Goal: Transaction & Acquisition: Purchase product/service

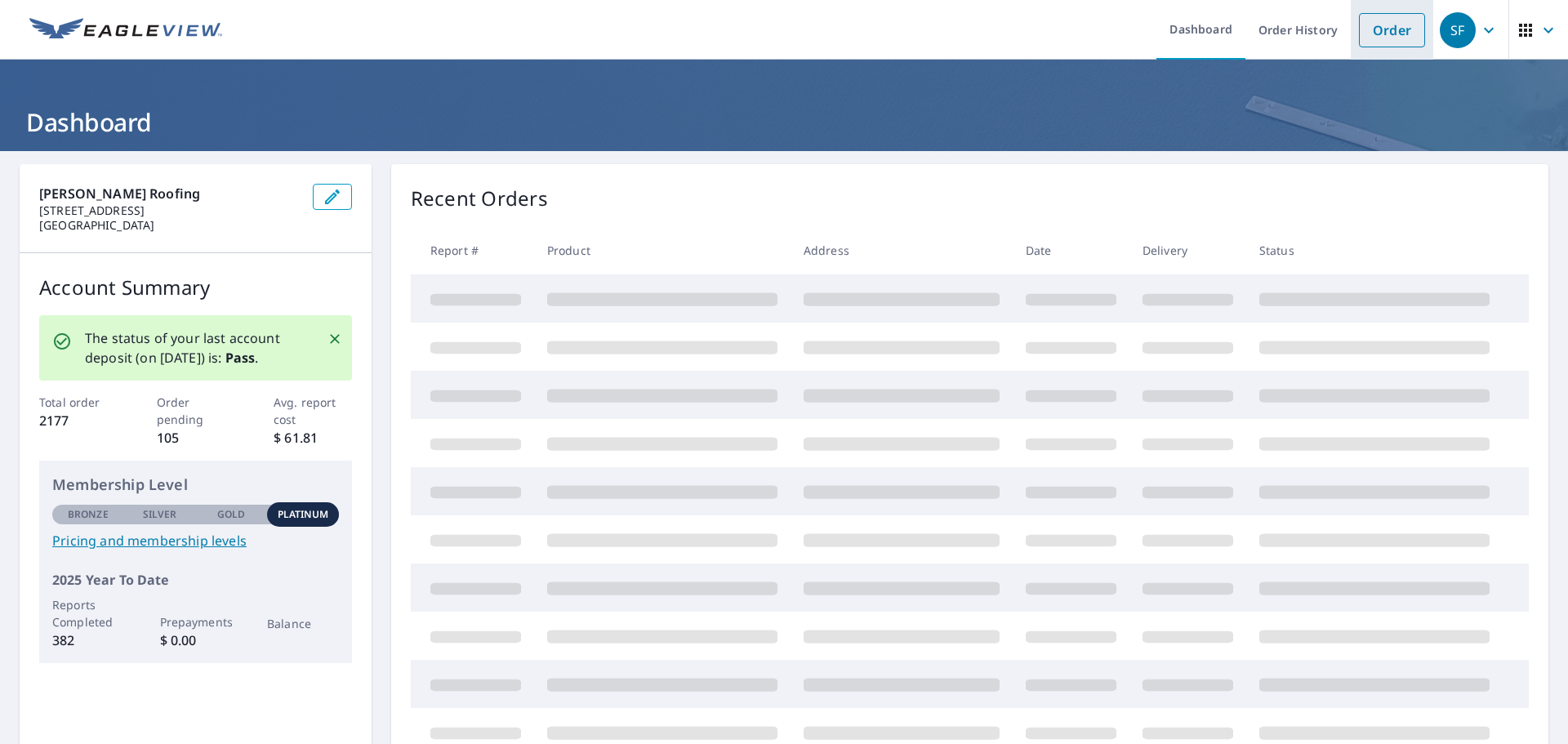
drag, startPoint x: 1403, startPoint y: 28, endPoint x: 1396, endPoint y: 32, distance: 8.1
click at [1403, 28] on link "Order" at bounding box center [1392, 29] width 66 height 34
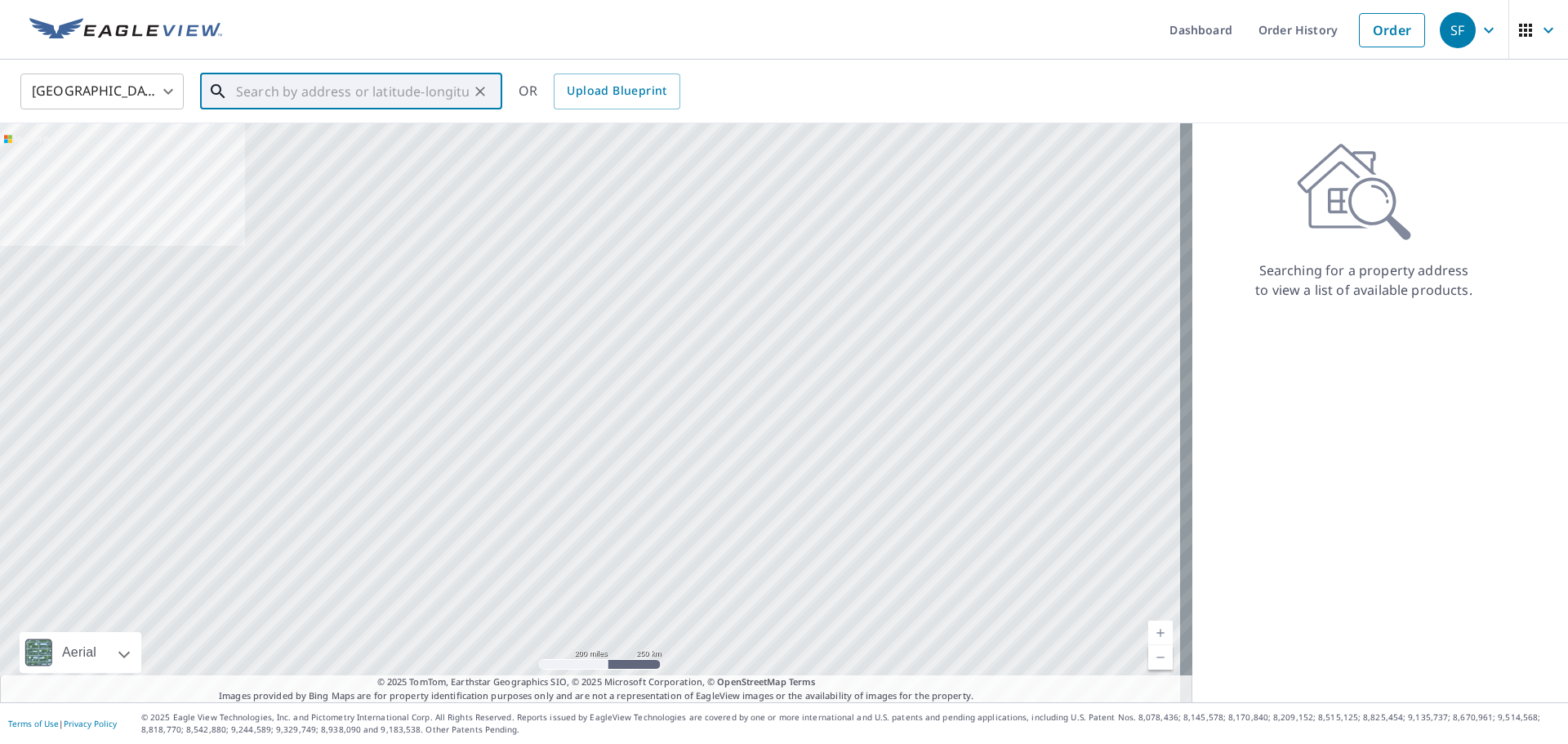
click at [419, 99] on input "text" at bounding box center [352, 91] width 233 height 46
paste input "[STREET_ADDRESS]"
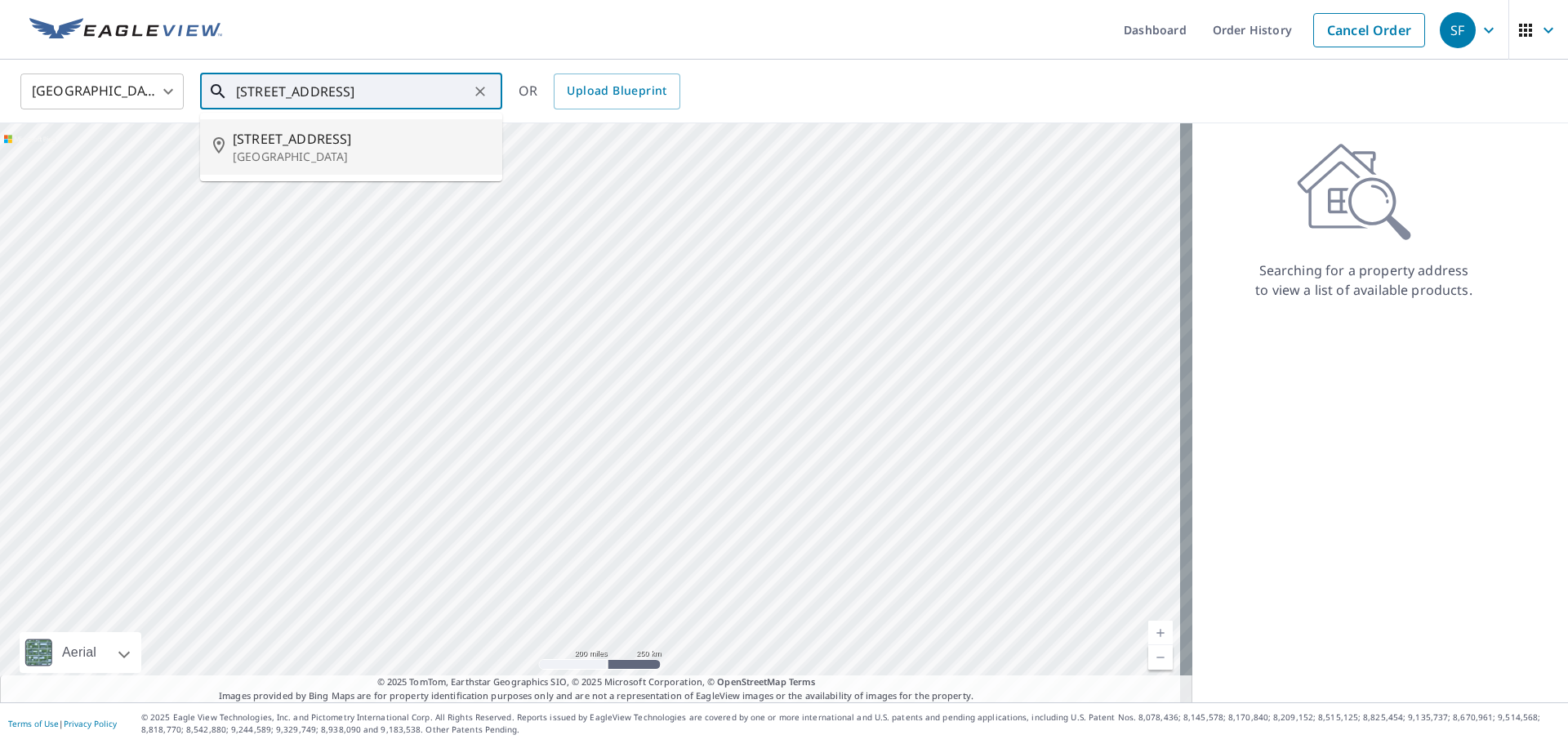
click at [373, 145] on span "[STREET_ADDRESS]" at bounding box center [360, 138] width 256 height 19
type input "[STREET_ADDRESS]"
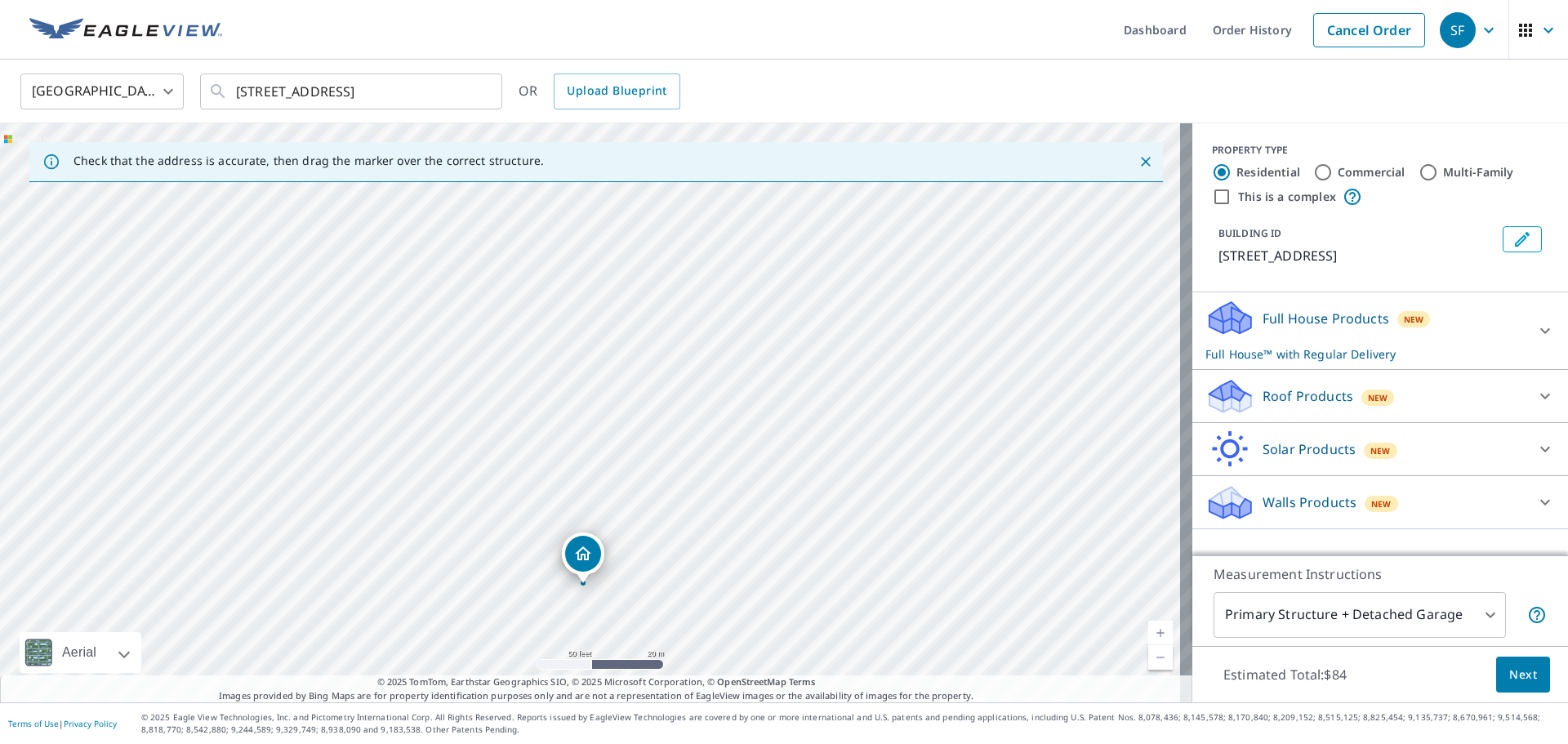
drag, startPoint x: 620, startPoint y: 349, endPoint x: 592, endPoint y: 676, distance: 328.2
click at [592, 676] on div "Check that the address is accurate, then drag the marker over the correct struc…" at bounding box center [596, 413] width 1192 height 578
drag, startPoint x: 506, startPoint y: 435, endPoint x: 586, endPoint y: 537, distance: 129.6
click at [586, 537] on div "[STREET_ADDRESS]" at bounding box center [596, 413] width 1192 height 578
click at [1367, 402] on span "New" at bounding box center [1377, 397] width 20 height 13
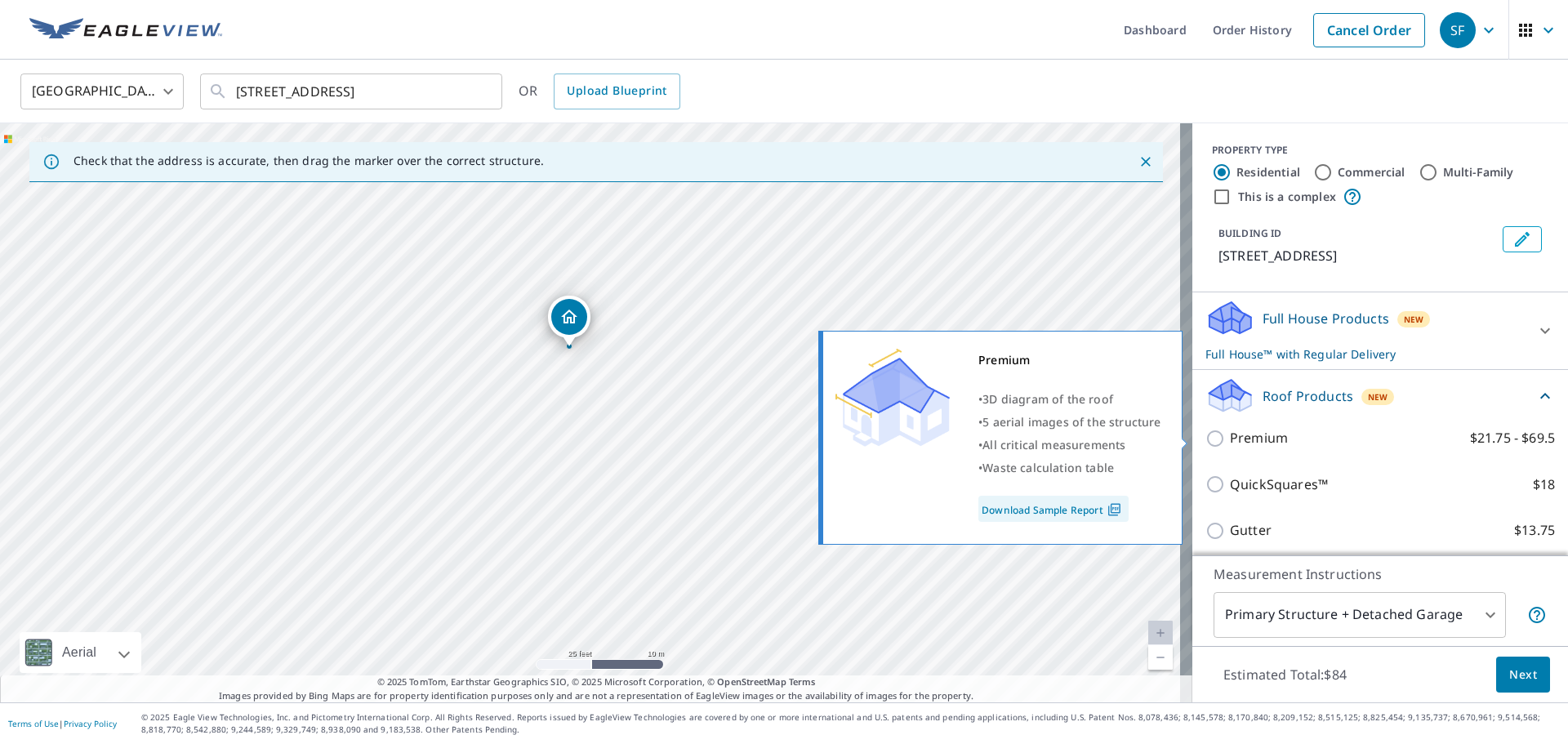
click at [1276, 438] on label "Premium $21.75 - $69.5" at bounding box center [1392, 437] width 325 height 20
click at [1229, 438] on input "Premium $21.75 - $69.5" at bounding box center [1216, 438] width 24 height 19
checkbox input "true"
checkbox input "false"
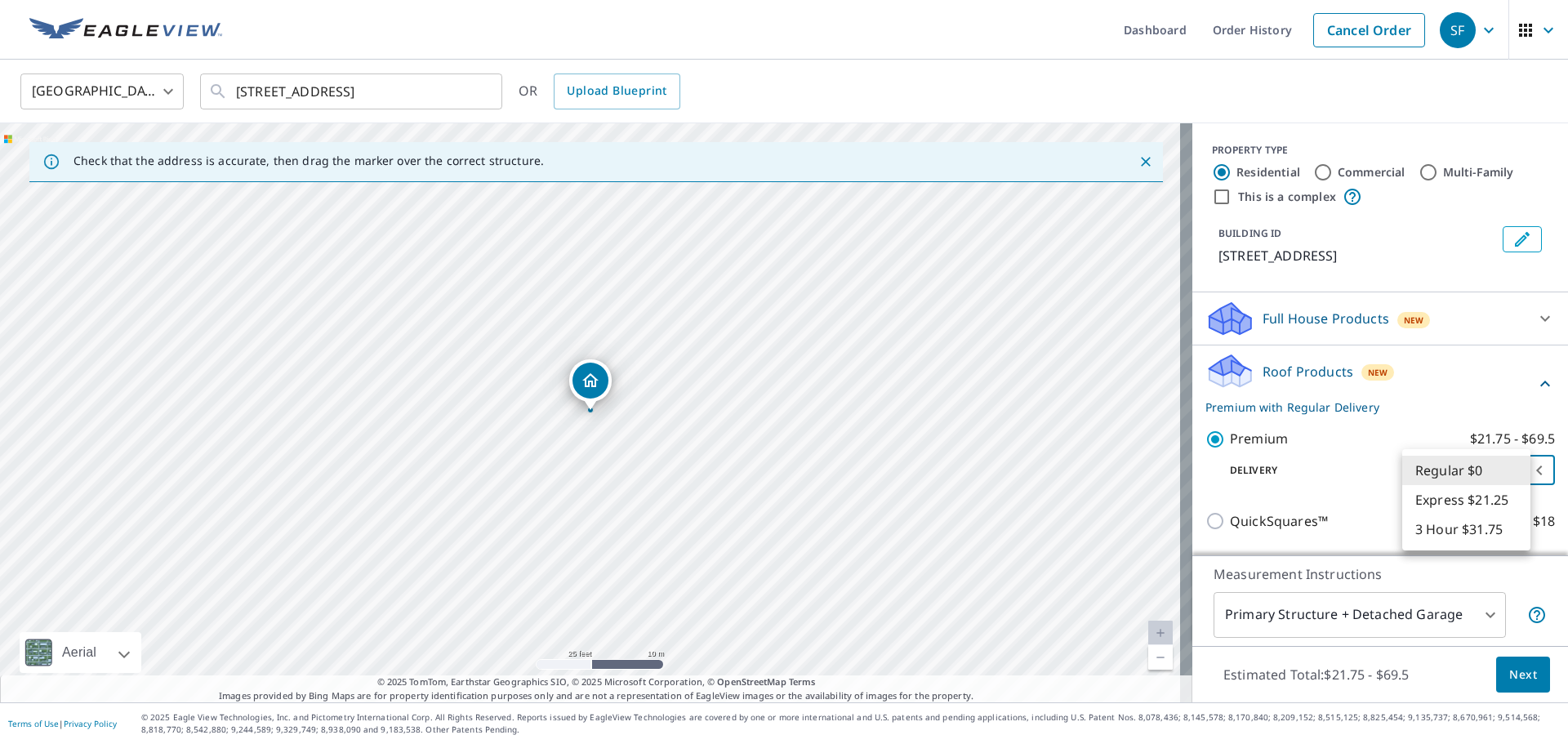
click at [1487, 470] on body "SF SF Dashboard Order History Cancel Order SF [GEOGRAPHIC_DATA] [GEOGRAPHIC_DAT…" at bounding box center [784, 372] width 1568 height 744
click at [1459, 521] on li "3 Hour $31.75" at bounding box center [1466, 529] width 129 height 29
type input "7"
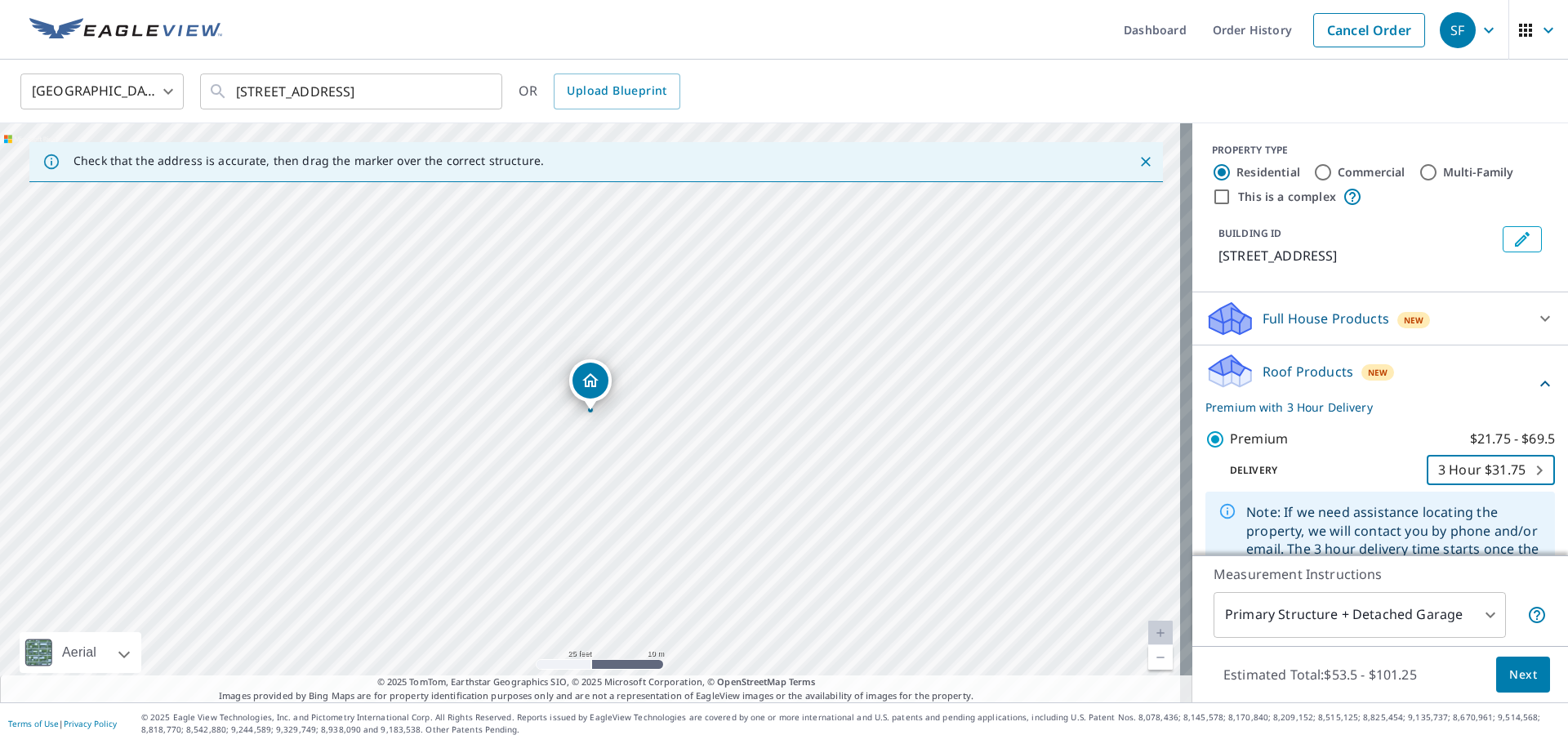
click at [1526, 673] on button "Next" at bounding box center [1522, 675] width 54 height 37
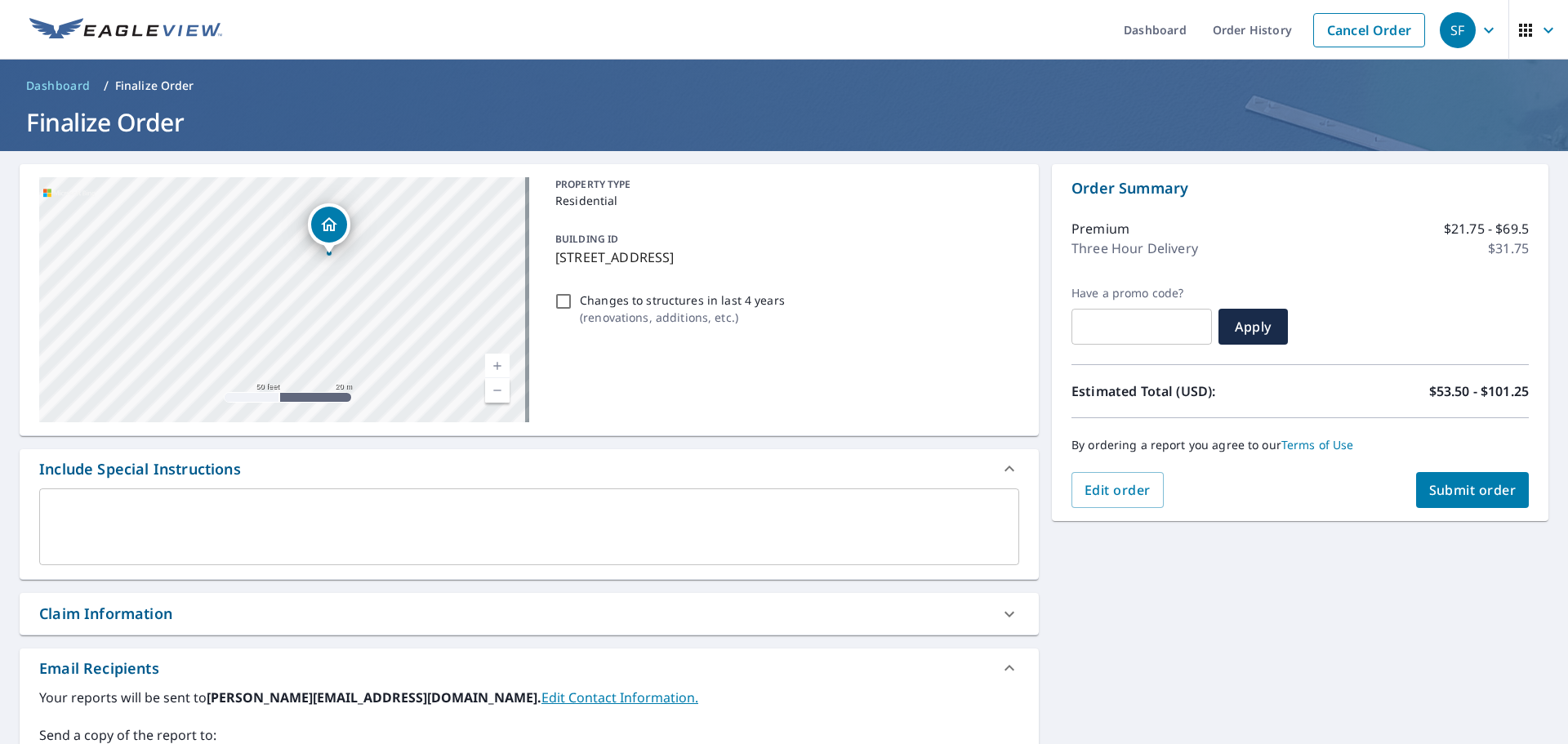
drag, startPoint x: 317, startPoint y: 353, endPoint x: 314, endPoint y: 271, distance: 82.1
click at [314, 271] on div "[STREET_ADDRESS]" at bounding box center [283, 299] width 490 height 244
click at [1495, 492] on span "Submit order" at bounding box center [1473, 490] width 88 height 18
checkbox input "true"
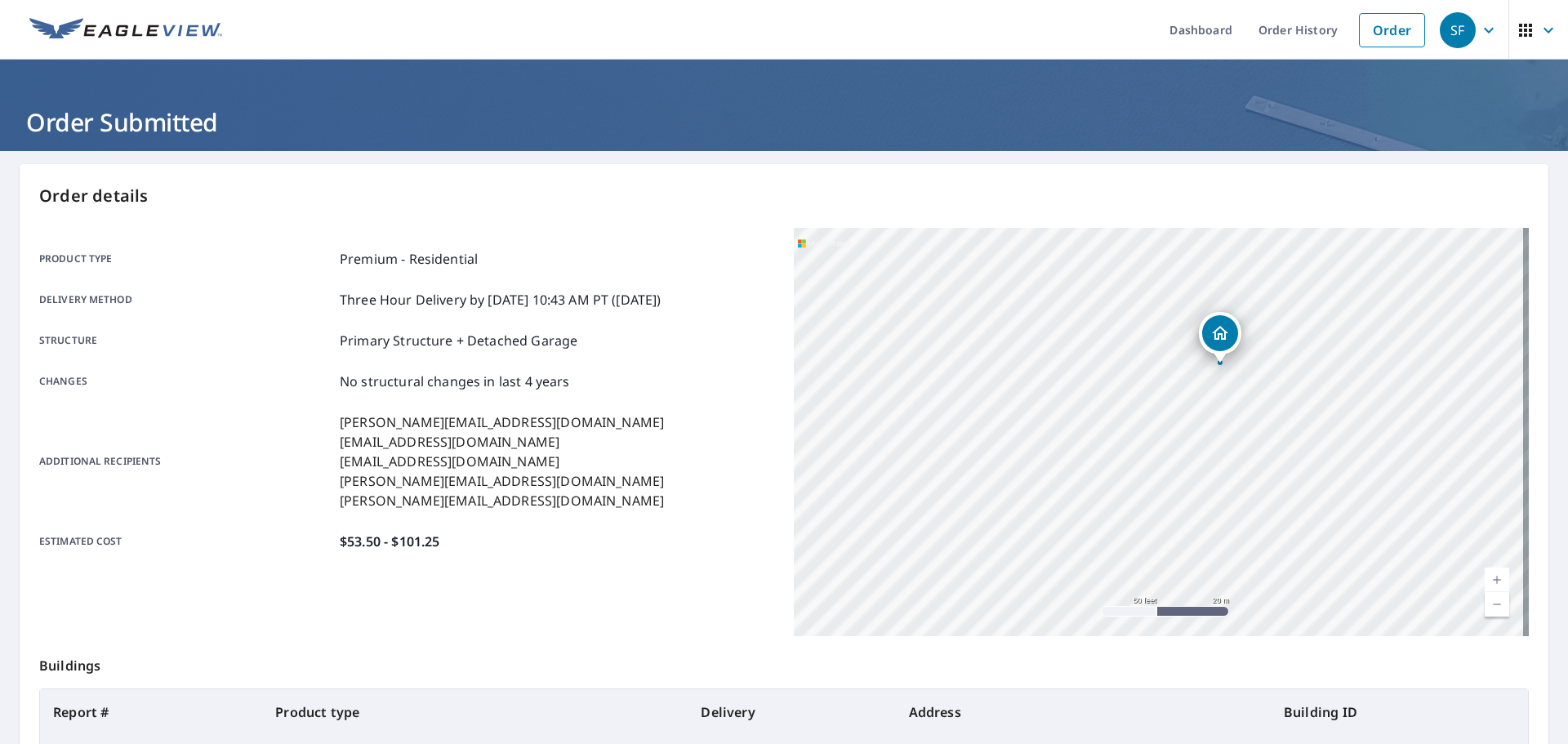
drag, startPoint x: 1255, startPoint y: 360, endPoint x: 1137, endPoint y: 547, distance: 221.1
click at [1137, 550] on div "[STREET_ADDRESS]" at bounding box center [1161, 431] width 734 height 408
